Goal: Transaction & Acquisition: Obtain resource

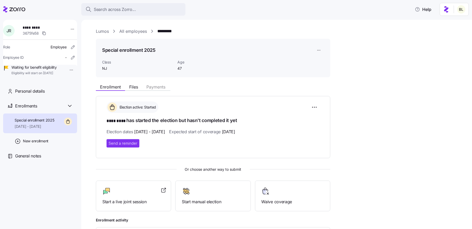
click at [101, 34] on link "Lumos" at bounding box center [102, 31] width 13 height 7
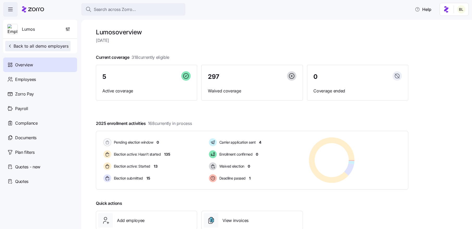
click at [36, 45] on span "Back to all demo employers" at bounding box center [37, 46] width 61 height 6
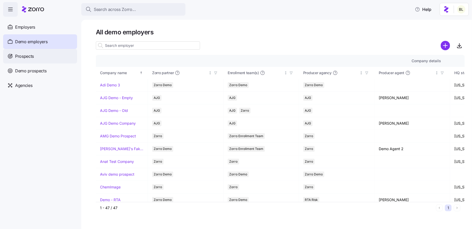
click at [27, 56] on span "Prospects" at bounding box center [24, 56] width 19 height 7
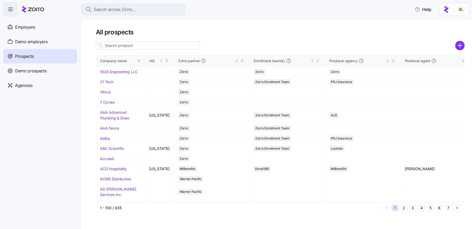
click at [124, 43] on input at bounding box center [148, 45] width 104 height 8
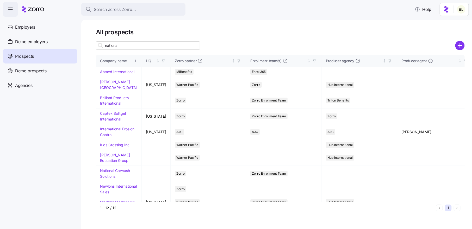
click at [136, 44] on input "national" at bounding box center [148, 45] width 104 height 8
click at [124, 46] on input "national" at bounding box center [148, 45] width 104 height 8
click at [123, 46] on input "national" at bounding box center [148, 45] width 104 height 8
click at [148, 45] on input "national" at bounding box center [148, 45] width 104 height 8
click at [124, 45] on input "nationalnc" at bounding box center [148, 45] width 104 height 8
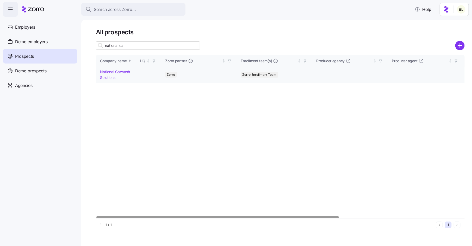
type input "national ca"
click at [116, 71] on link "National Carwash Solutions" at bounding box center [115, 74] width 30 height 10
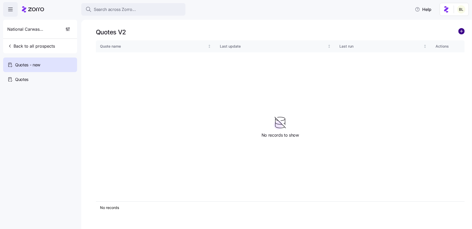
click at [460, 30] on circle "add icon" at bounding box center [461, 31] width 6 height 6
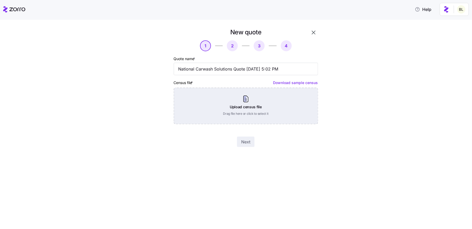
click at [250, 99] on div "Upload census file Drag file here or click to select it" at bounding box center [246, 106] width 144 height 36
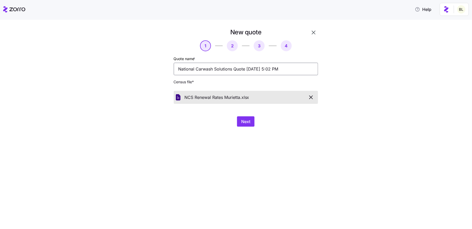
click at [234, 69] on input "National Carwash Solutions Quote 09/10/2025 5:02 PM" at bounding box center [246, 69] width 144 height 12
type input "National Carwash Solutions Renewal Rates Quote 09/10/2025 5:02 PM"
click at [240, 123] on button "Next" at bounding box center [245, 121] width 17 height 10
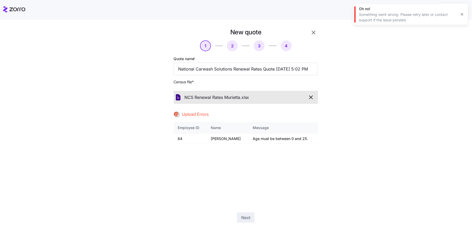
click at [463, 14] on icon "button" at bounding box center [462, 14] width 4 height 4
click at [311, 97] on icon "button" at bounding box center [311, 97] width 6 height 6
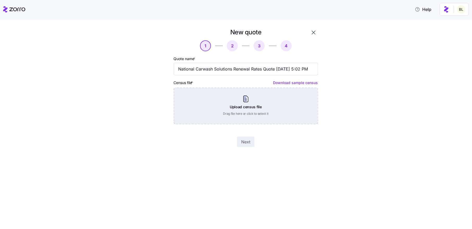
click at [251, 103] on div "Upload census file Drag file here or click to select it" at bounding box center [246, 106] width 144 height 36
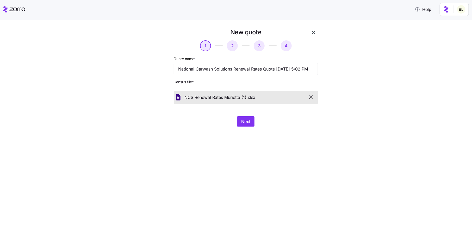
click at [249, 128] on div "New quote 1 2 3 4 Quote name * National Carwash Solutions Renewal Rates Quote 0…" at bounding box center [239, 80] width 182 height 105
click at [247, 121] on span "Next" at bounding box center [245, 121] width 9 height 6
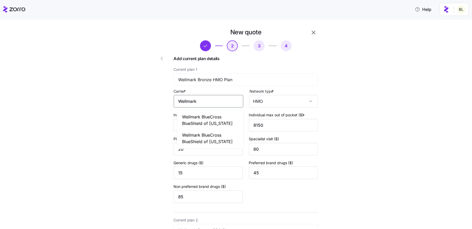
click at [217, 100] on input "Wellmark" at bounding box center [208, 101] width 69 height 12
click at [218, 119] on span "Wellmark BlueCross BlueShield of Iowa" at bounding box center [210, 120] width 56 height 13
type input "Wellmark BlueCross BlueShield of Iowa"
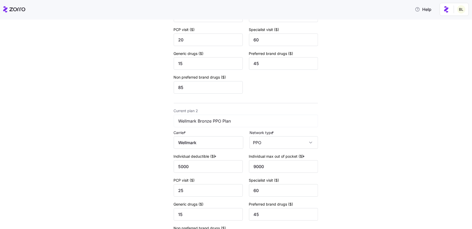
scroll to position [126, 0]
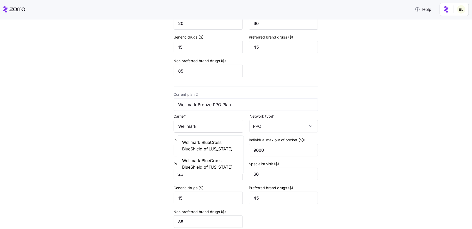
click at [218, 128] on input "Wellmark" at bounding box center [208, 126] width 69 height 12
click at [219, 144] on span "Wellmark BlueCross BlueShield of Iowa" at bounding box center [210, 145] width 56 height 13
type input "Wellmark BlueCross BlueShield of Iowa"
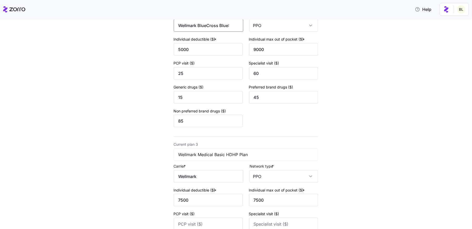
scroll to position [228, 0]
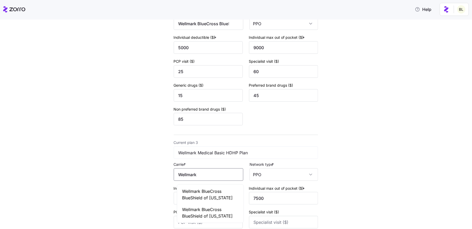
click at [209, 176] on input "Wellmark" at bounding box center [208, 174] width 69 height 12
click at [212, 192] on span "Wellmark BlueCross BlueShield of Iowa" at bounding box center [210, 194] width 56 height 13
type input "Wellmark BlueCross BlueShield of Iowa"
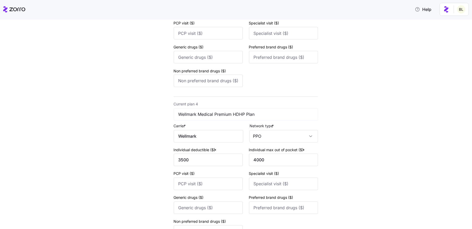
scroll to position [422, 0]
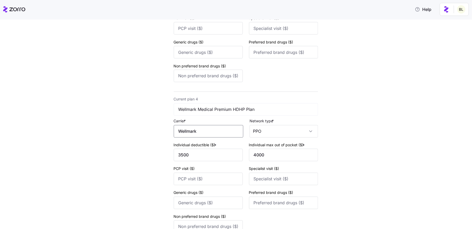
click at [205, 135] on input "Wellmark" at bounding box center [208, 131] width 69 height 12
click at [207, 154] on span "Wellmark BlueCross BlueShield of Iowa" at bounding box center [210, 152] width 56 height 13
type input "Wellmark BlueCross BlueShield of Iowa"
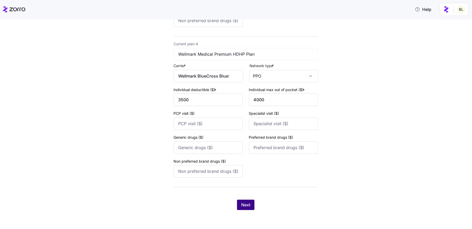
click at [247, 202] on span "Next" at bounding box center [245, 205] width 9 height 6
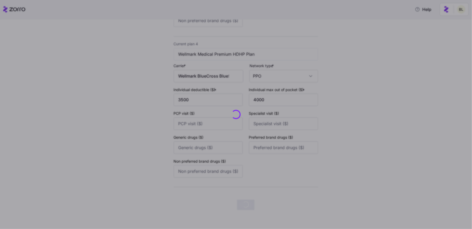
scroll to position [0, 0]
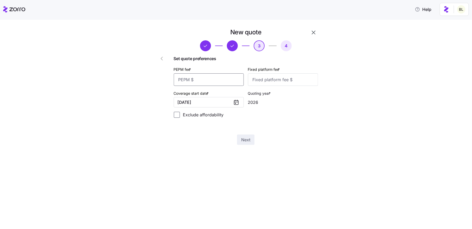
click at [205, 82] on input "PEPM fee *" at bounding box center [209, 79] width 70 height 12
type input "48"
type input "100"
click at [245, 137] on span "Next" at bounding box center [245, 140] width 9 height 6
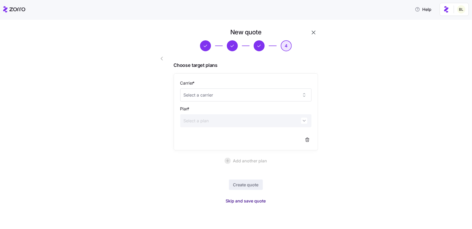
click at [243, 198] on span "Skip and save quote" at bounding box center [246, 201] width 40 height 6
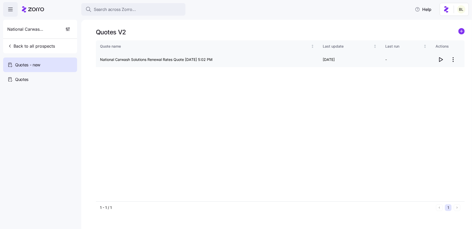
click at [442, 60] on icon "button" at bounding box center [440, 59] width 6 height 6
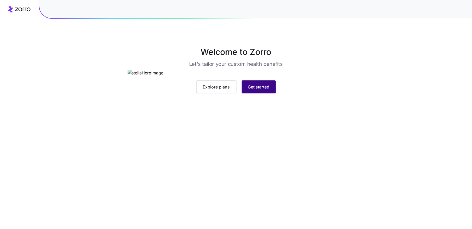
click at [252, 90] on span "Get started" at bounding box center [259, 87] width 22 height 6
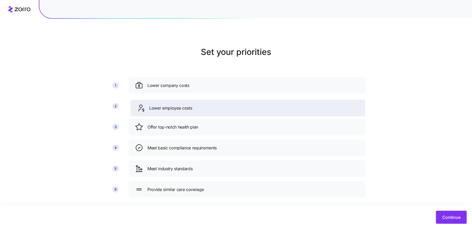
drag, startPoint x: 203, startPoint y: 128, endPoint x: 205, endPoint y: 108, distance: 20.1
click at [205, 108] on div "Lower employee costs" at bounding box center [249, 108] width 224 height 8
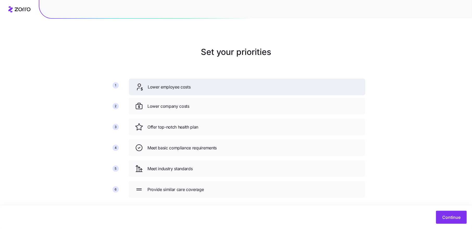
drag, startPoint x: 205, startPoint y: 108, endPoint x: 205, endPoint y: 88, distance: 19.5
click at [205, 88] on div "Lower employee costs" at bounding box center [247, 87] width 224 height 8
drag, startPoint x: 198, startPoint y: 106, endPoint x: 198, endPoint y: 88, distance: 17.7
click at [198, 88] on div "Lower company costs" at bounding box center [247, 89] width 224 height 8
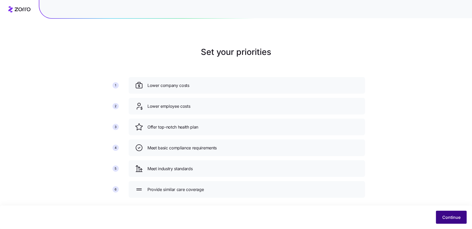
click at [443, 215] on span "Continue" at bounding box center [451, 217] width 18 height 6
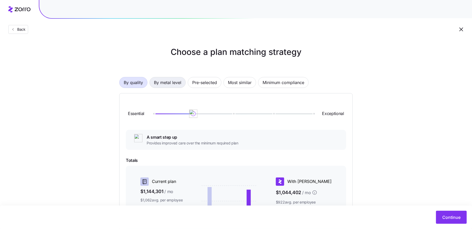
click at [174, 84] on span "By metal level" at bounding box center [167, 82] width 27 height 10
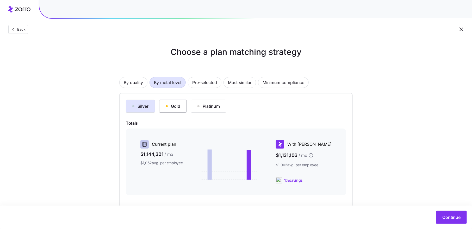
click at [171, 104] on div "Gold" at bounding box center [173, 106] width 15 height 6
click at [144, 103] on div "Silver" at bounding box center [140, 106] width 16 height 6
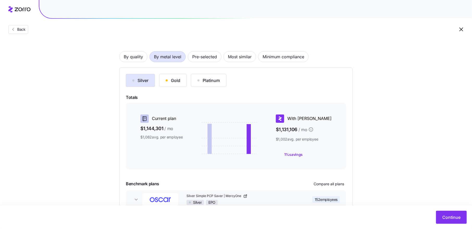
scroll to position [58, 0]
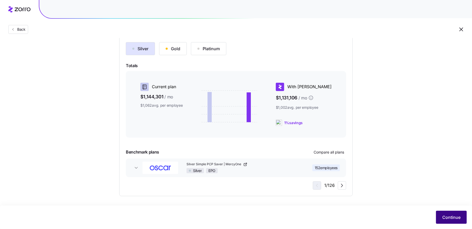
click at [446, 215] on span "Continue" at bounding box center [451, 217] width 18 height 6
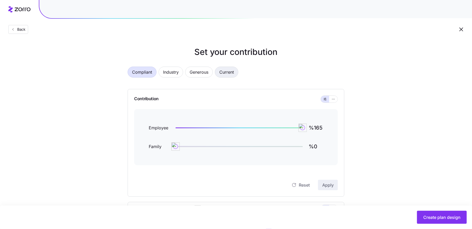
click at [229, 72] on span "Current" at bounding box center [226, 72] width 15 height 10
type input "%78"
type input "%51"
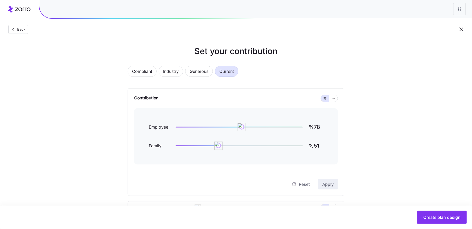
scroll to position [5, 0]
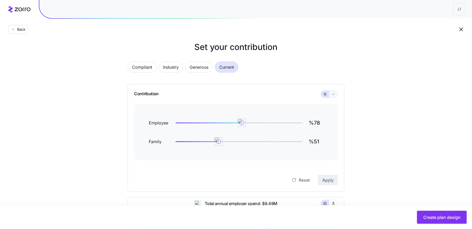
click at [335, 94] on icon "button" at bounding box center [333, 94] width 4 height 6
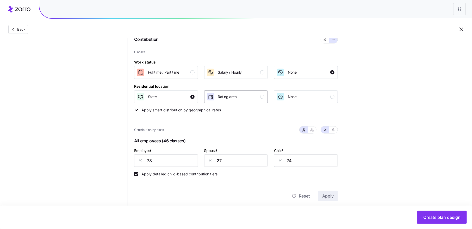
scroll to position [71, 0]
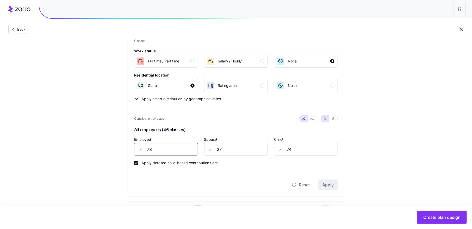
click at [147, 151] on input "78" at bounding box center [166, 149] width 64 height 12
type input "70"
click at [219, 150] on input "27" at bounding box center [236, 149] width 64 height 12
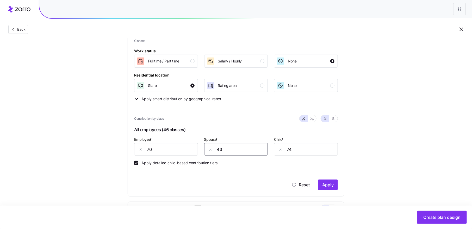
type input "43"
click at [288, 149] on input "74" at bounding box center [306, 149] width 64 height 12
type input "55"
click at [311, 120] on button "button" at bounding box center [312, 118] width 8 height 7
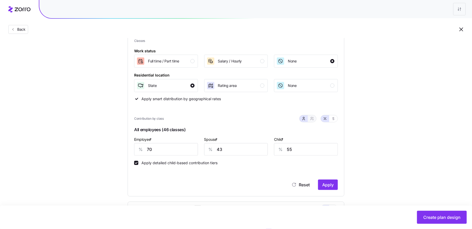
type input "57"
type input "64"
click at [304, 119] on icon "button" at bounding box center [303, 119] width 2 height 1
type input "43"
type input "55"
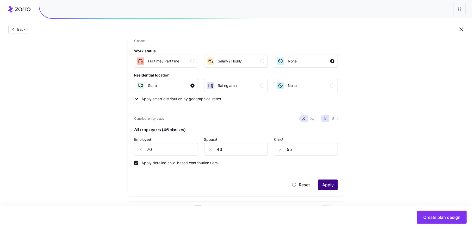
click at [332, 183] on span "Apply" at bounding box center [327, 185] width 11 height 6
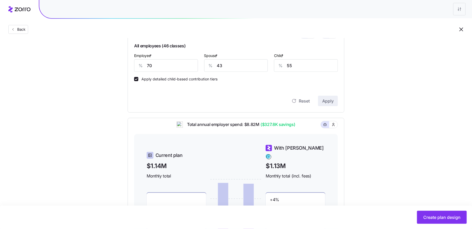
scroll to position [111, 0]
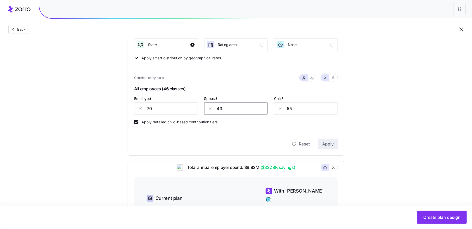
click at [219, 109] on input "43" at bounding box center [236, 108] width 64 height 12
type input "45"
type input "60"
click at [327, 139] on button "Apply" at bounding box center [328, 144] width 20 height 10
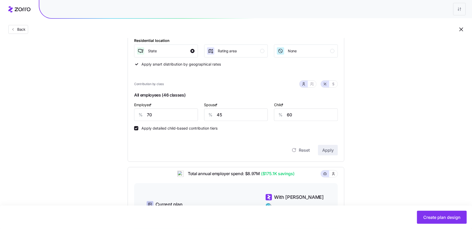
scroll to position [104, 0]
click at [219, 116] on input "45" at bounding box center [236, 115] width 64 height 12
type input "50"
type input "62"
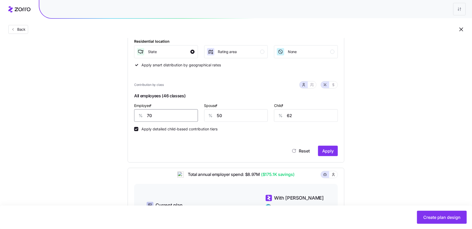
click at [161, 115] on input "70" at bounding box center [166, 115] width 64 height 12
click at [333, 152] on span "Apply" at bounding box center [327, 151] width 11 height 6
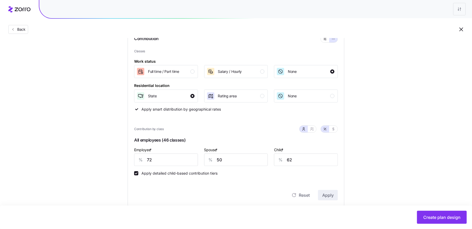
scroll to position [59, 0]
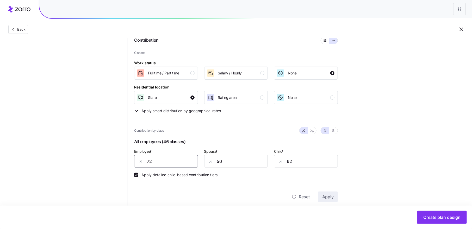
click at [157, 160] on input "72" at bounding box center [166, 161] width 64 height 12
type input "70"
type input "48"
click at [327, 196] on span "Apply" at bounding box center [327, 197] width 11 height 6
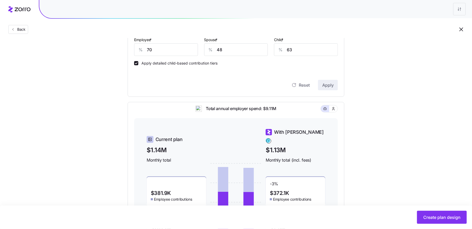
scroll to position [112, 0]
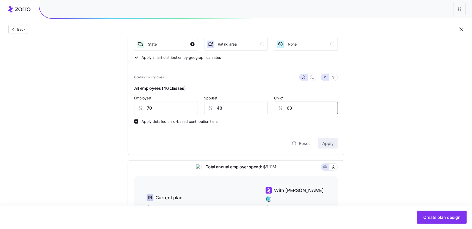
click at [297, 110] on input "63" at bounding box center [306, 108] width 64 height 12
type input "62"
click at [328, 142] on span "Apply" at bounding box center [327, 143] width 11 height 6
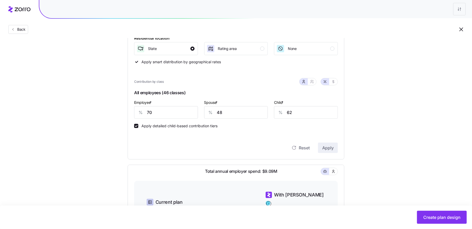
scroll to position [109, 0]
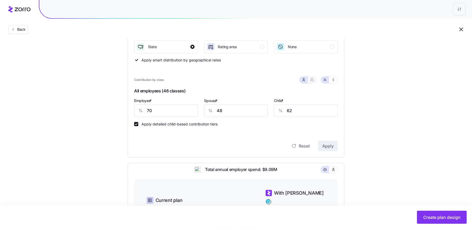
click at [311, 80] on icon "button" at bounding box center [312, 80] width 4 height 4
type input "59"
type input "67"
click at [305, 81] on button "button" at bounding box center [303, 80] width 4 height 4
type input "48"
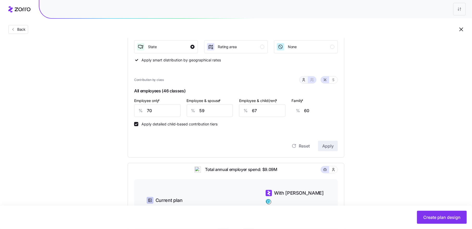
type input "62"
click at [310, 80] on icon "button" at bounding box center [312, 80] width 4 height 4
type input "59"
type input "67"
click at [304, 80] on icon "button" at bounding box center [303, 80] width 4 height 4
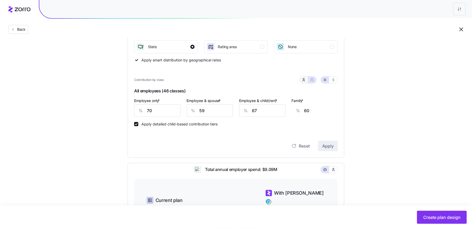
type input "48"
type input "62"
click at [220, 111] on input "48" at bounding box center [236, 110] width 64 height 12
type input "70"
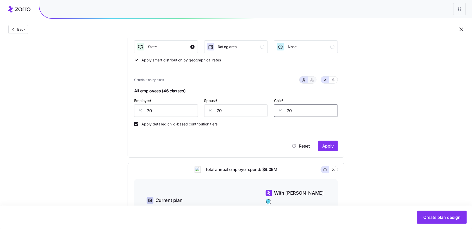
type input "70"
click at [312, 78] on icon "button" at bounding box center [312, 80] width 4 height 4
click at [302, 79] on icon "button" at bounding box center [303, 80] width 4 height 4
click at [217, 112] on input "70" at bounding box center [236, 110] width 64 height 12
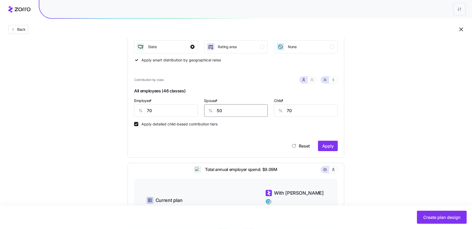
type input "50"
click at [313, 79] on icon "button" at bounding box center [312, 80] width 4 height 4
type input "60"
type input "62"
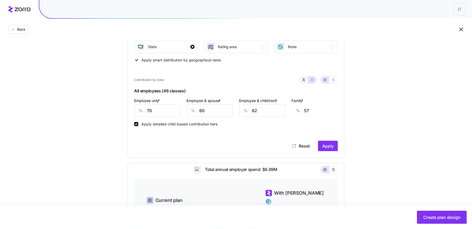
click at [305, 79] on icon "button" at bounding box center [303, 80] width 4 height 4
type input "50"
click at [217, 110] on input "50" at bounding box center [236, 110] width 64 height 12
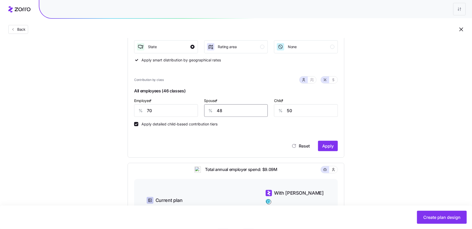
type input "48"
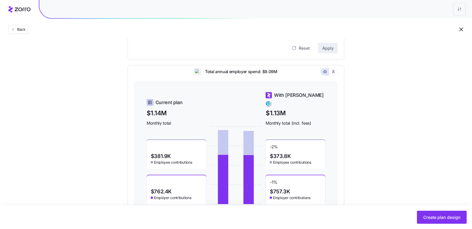
scroll to position [229, 0]
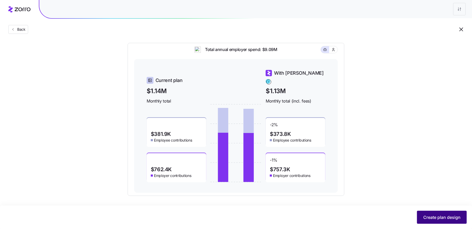
type input "62"
click at [437, 213] on button "Create plan design" at bounding box center [442, 217] width 50 height 13
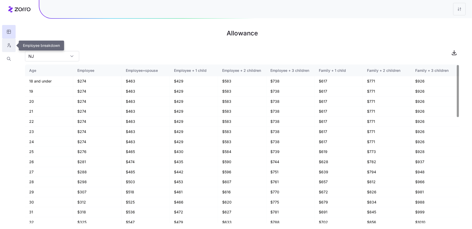
click at [12, 47] on button "button" at bounding box center [9, 46] width 14 height 14
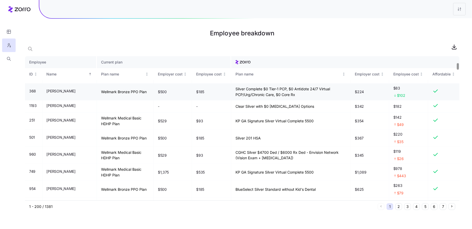
scroll to position [154, 0]
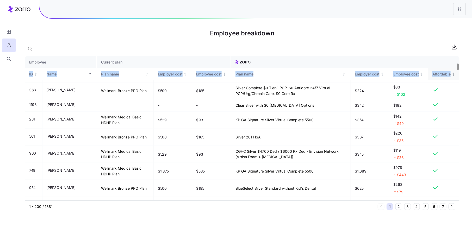
drag, startPoint x: 459, startPoint y: 65, endPoint x: 459, endPoint y: 73, distance: 7.3
click at [459, 73] on thead "Employee Current plan ID Name Plan name Employer cost Employee cost Plan name E…" at bounding box center [242, 68] width 434 height 24
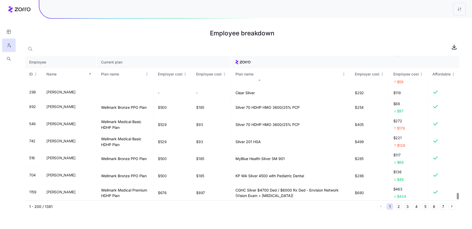
scroll to position [3073, 0]
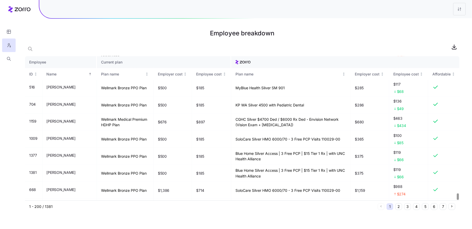
click at [458, 199] on div at bounding box center [457, 197] width 2 height 7
click at [121, 182] on td "Wellmark Bronze PPO Plan" at bounding box center [125, 190] width 57 height 17
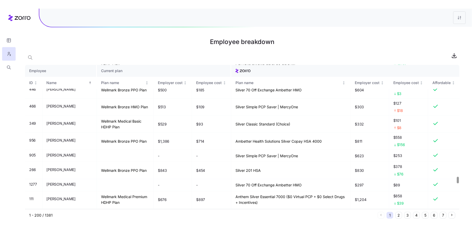
scroll to position [2502, 0]
